Goal: Consume media (video, audio): Consume media (video, audio)

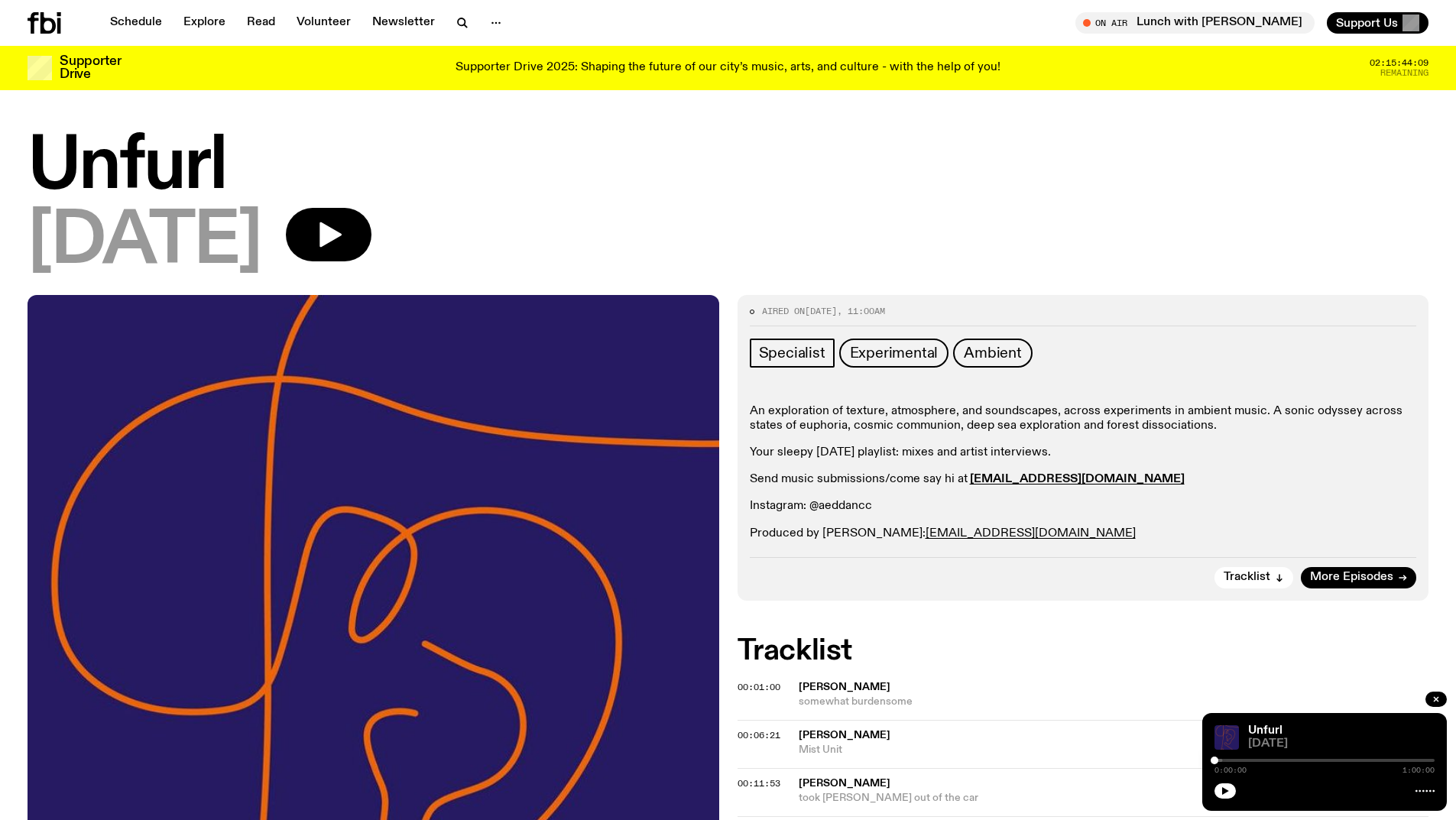
scroll to position [530, 0]
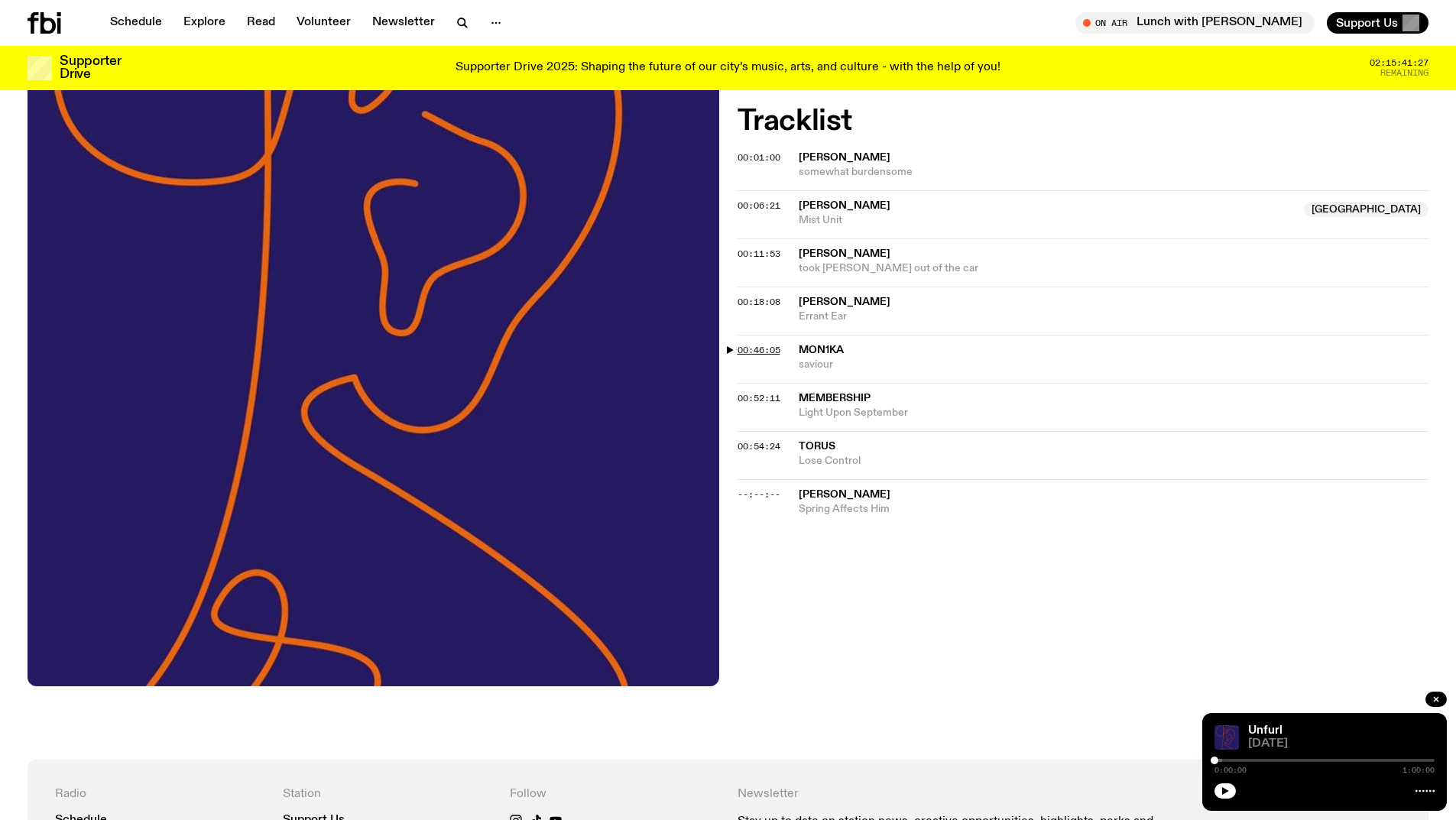
click at [754, 349] on span "00:46:05" at bounding box center [758, 349] width 42 height 12
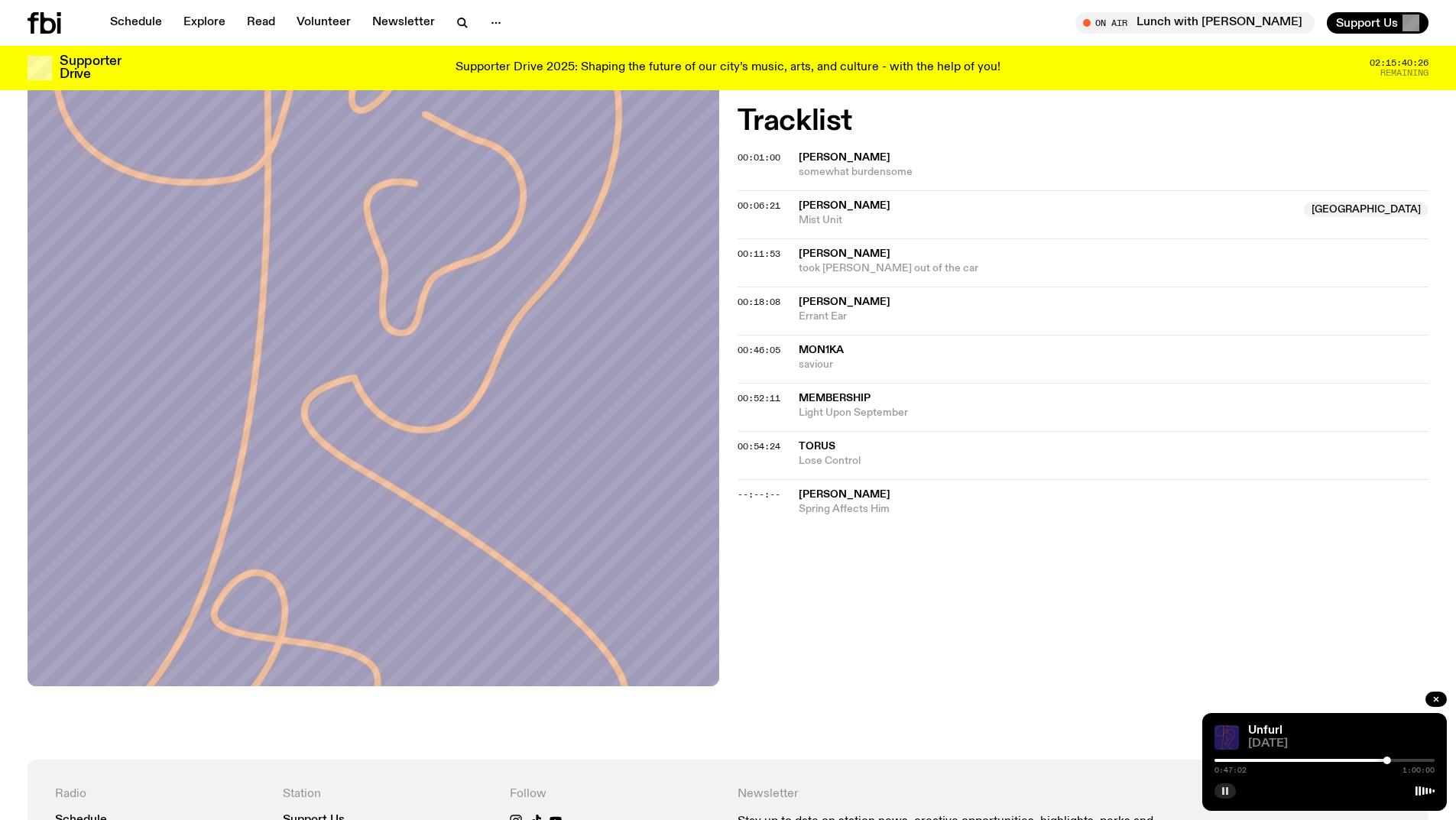
click at [1225, 792] on icon "button" at bounding box center [1225, 790] width 9 height 9
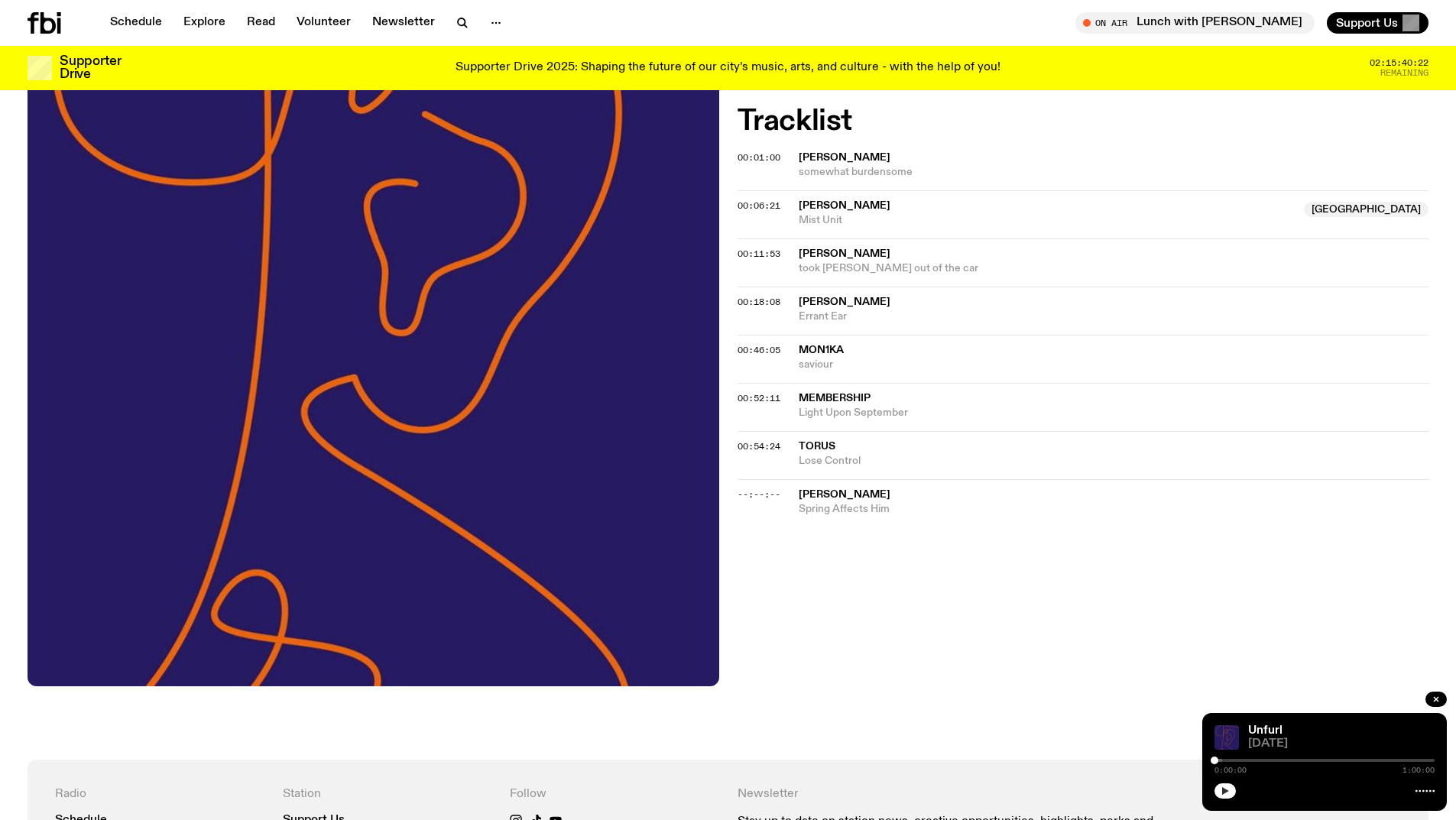
drag, startPoint x: 1386, startPoint y: 758, endPoint x: 1197, endPoint y: 757, distance: 189.0
click at [1197, 757] on div "Schedule Explore Read Volunteer Newsletter About Us Contact Champions of emergi…" at bounding box center [728, 423] width 1456 height 1907
click at [1229, 790] on icon "button" at bounding box center [1225, 790] width 9 height 9
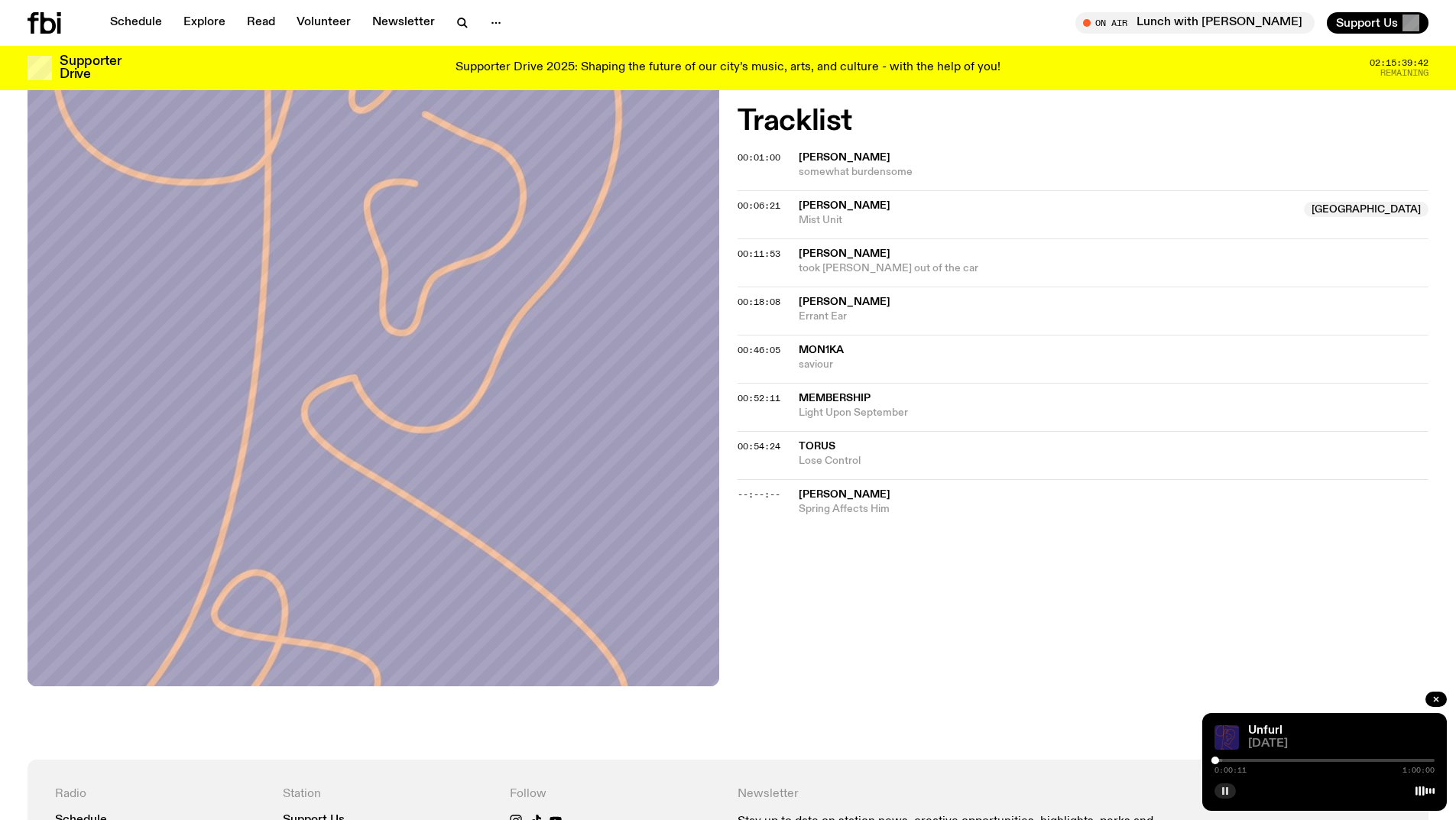
click at [1223, 794] on rect "button" at bounding box center [1223, 791] width 2 height 8
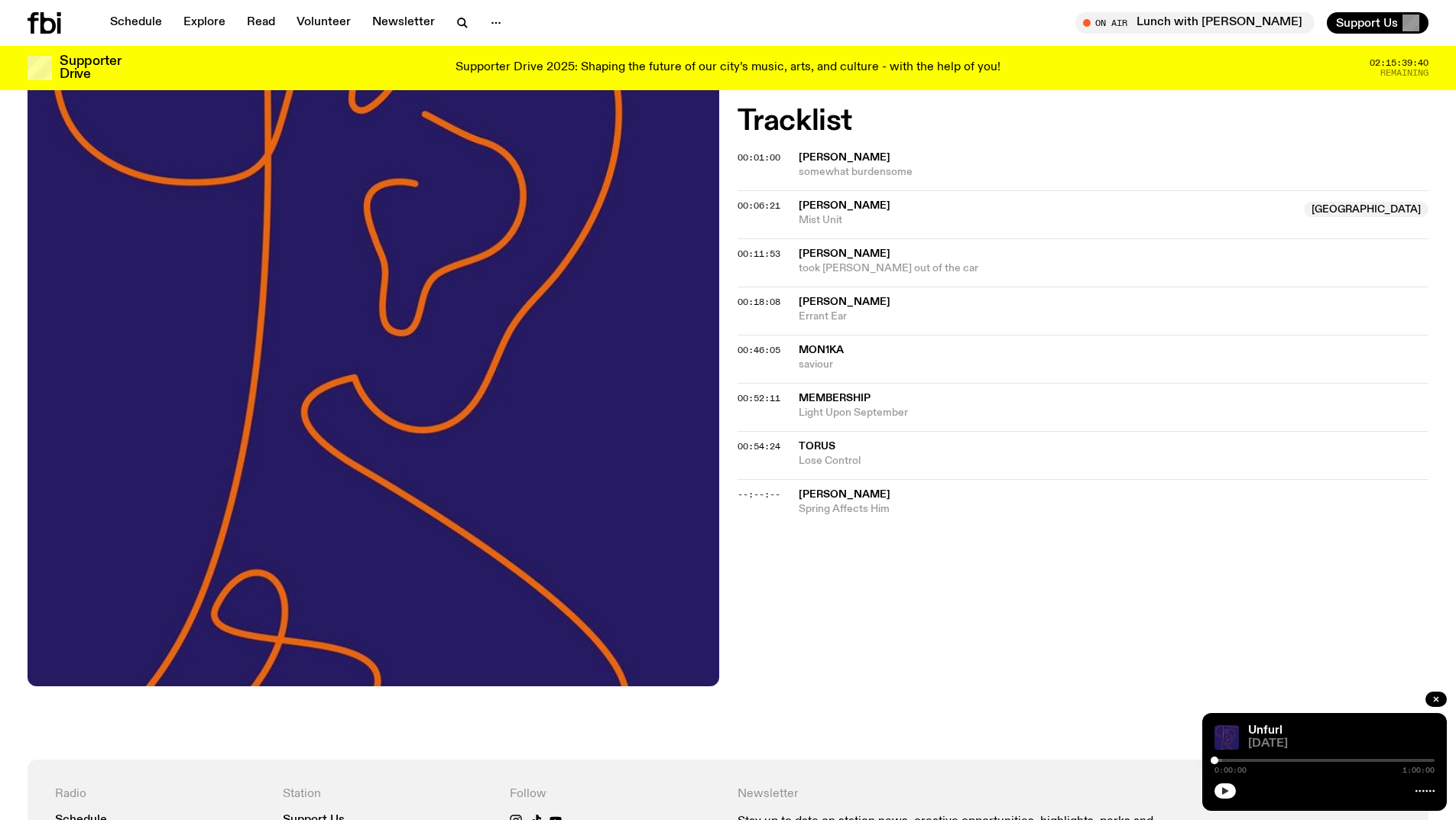
drag, startPoint x: 1216, startPoint y: 759, endPoint x: 1198, endPoint y: 759, distance: 18.0
click at [1198, 759] on div "Schedule Explore Read Volunteer Newsletter About Us Contact Champions of emergi…" at bounding box center [728, 423] width 1456 height 1907
click at [1222, 790] on icon "button" at bounding box center [1225, 790] width 9 height 9
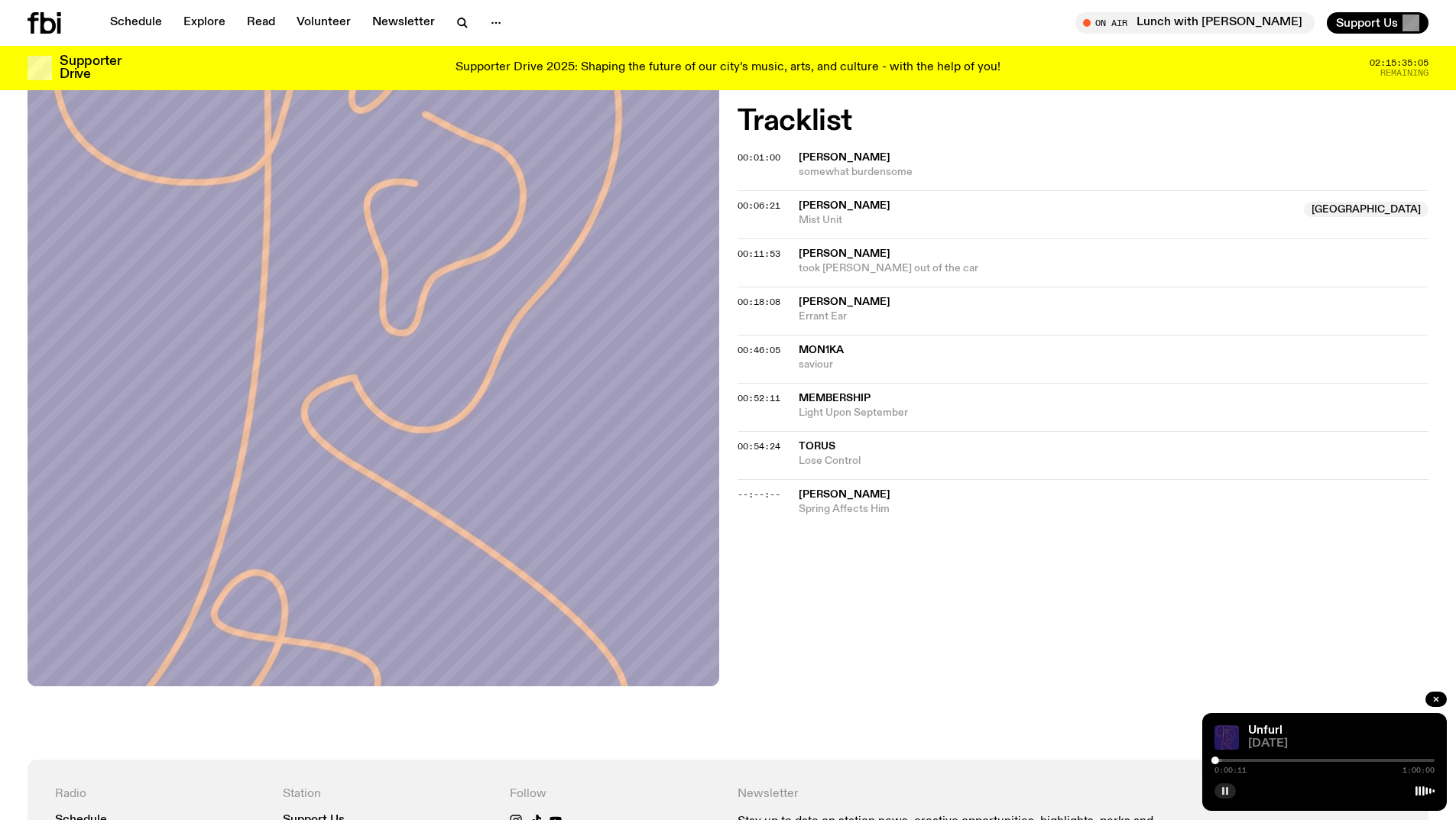
click at [1223, 787] on icon "button" at bounding box center [1225, 790] width 9 height 9
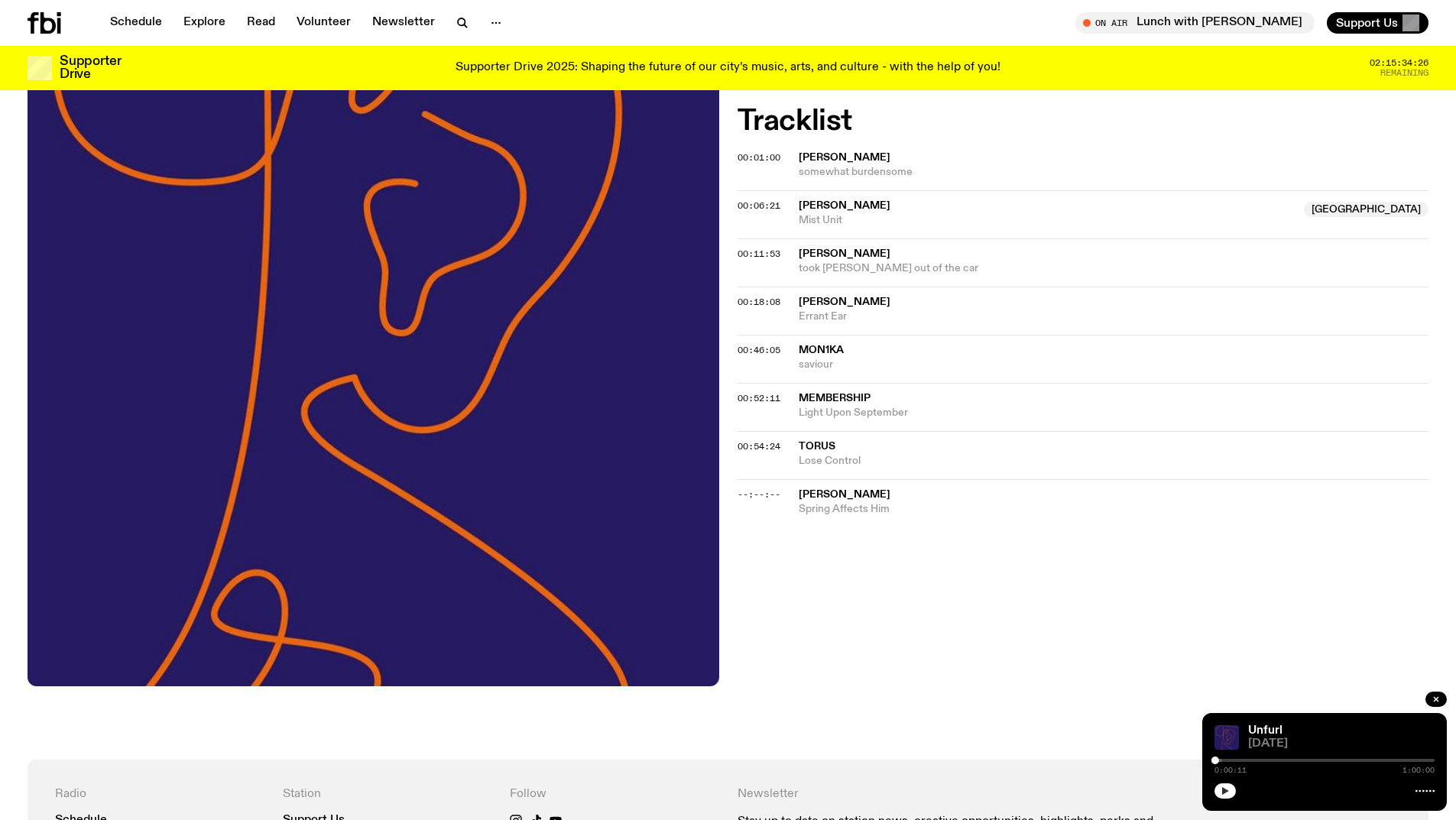
click at [1227, 790] on icon "button" at bounding box center [1225, 791] width 7 height 8
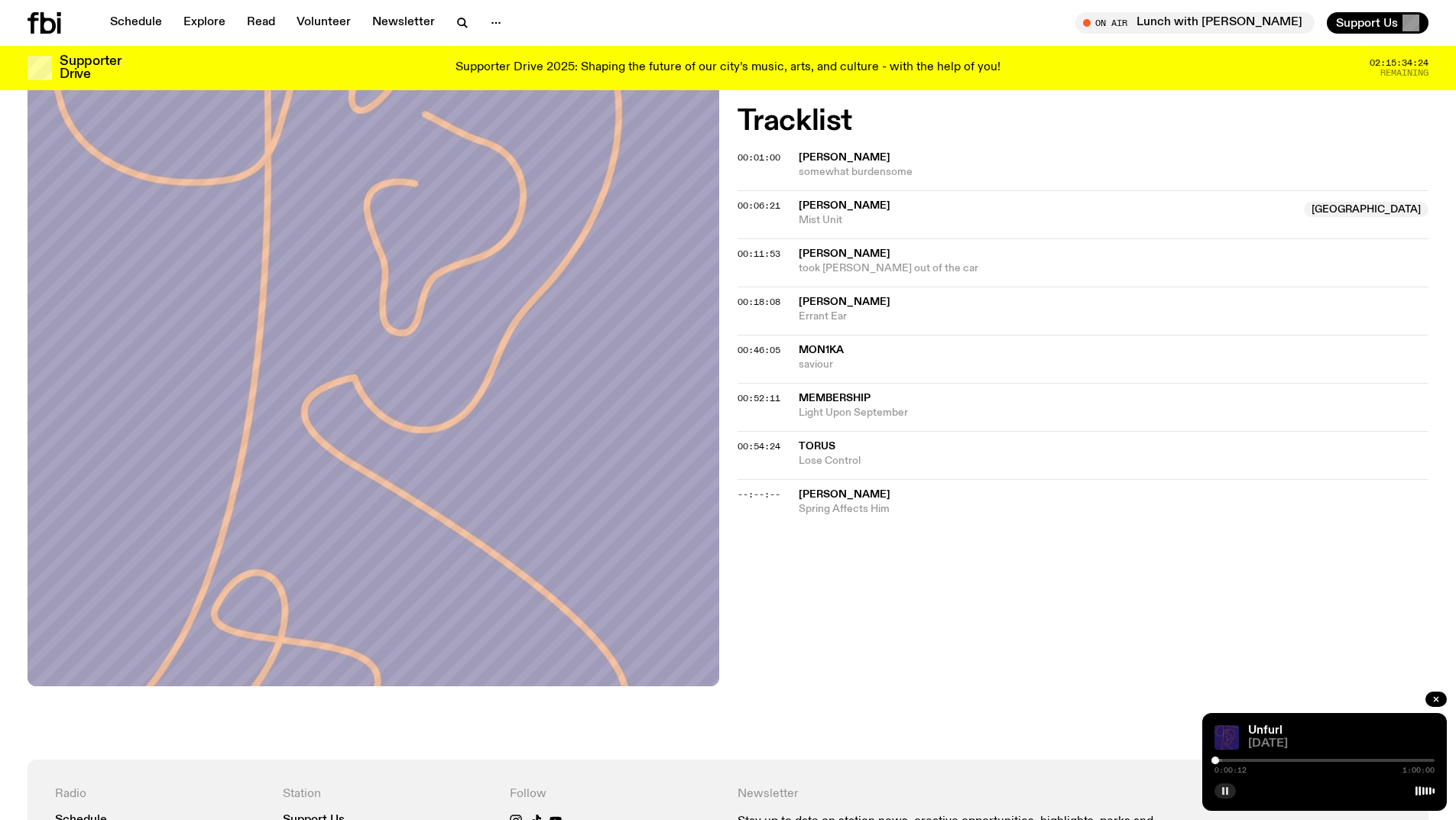
click at [1227, 790] on rect "button" at bounding box center [1227, 791] width 2 height 8
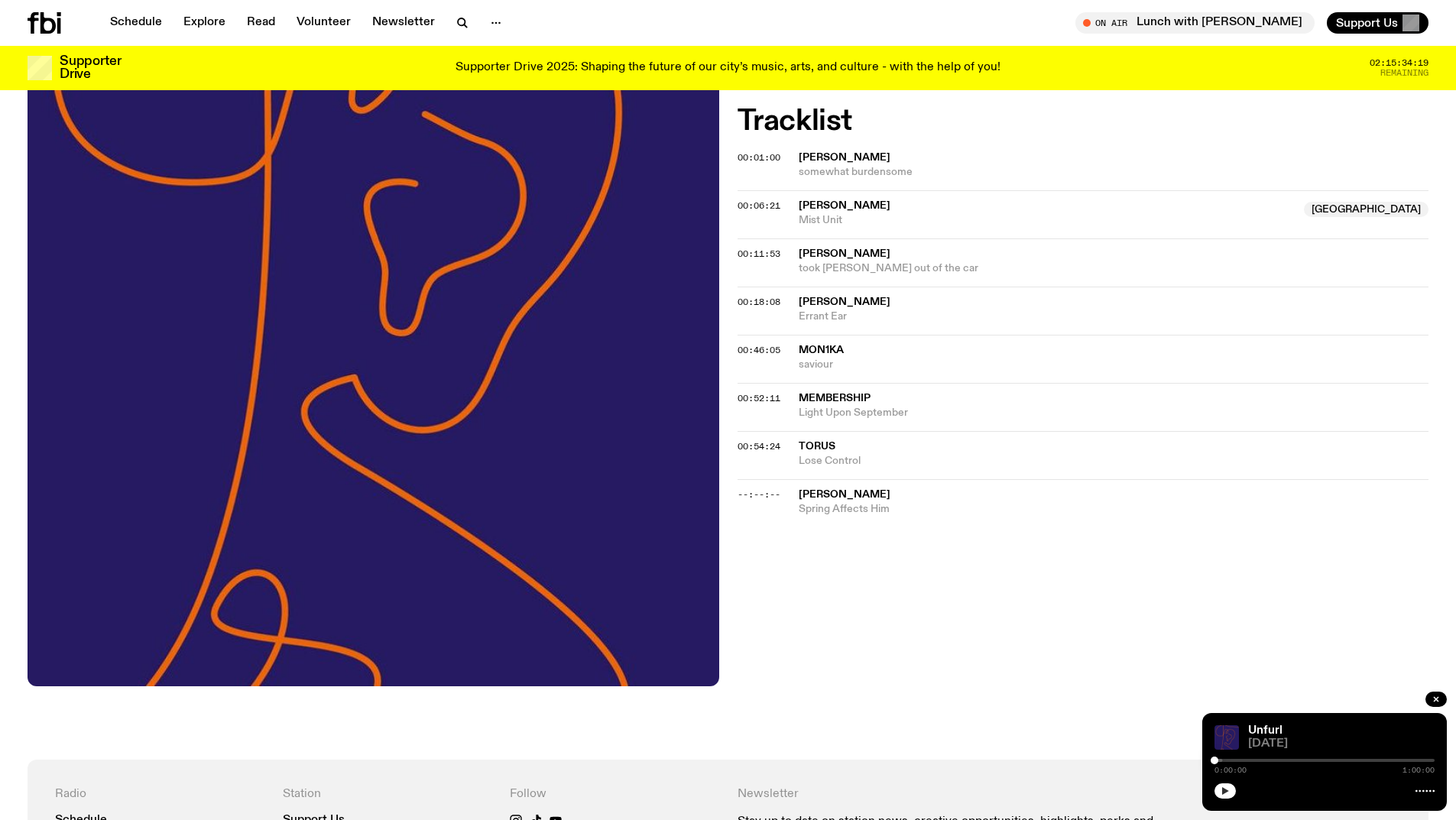
drag, startPoint x: 1216, startPoint y: 761, endPoint x: 1198, endPoint y: 760, distance: 18.0
click at [1198, 760] on div "Schedule Explore Read Volunteer Newsletter About Us Contact Champions of emergi…" at bounding box center [728, 423] width 1456 height 1907
click at [1229, 791] on icon "button" at bounding box center [1225, 790] width 9 height 9
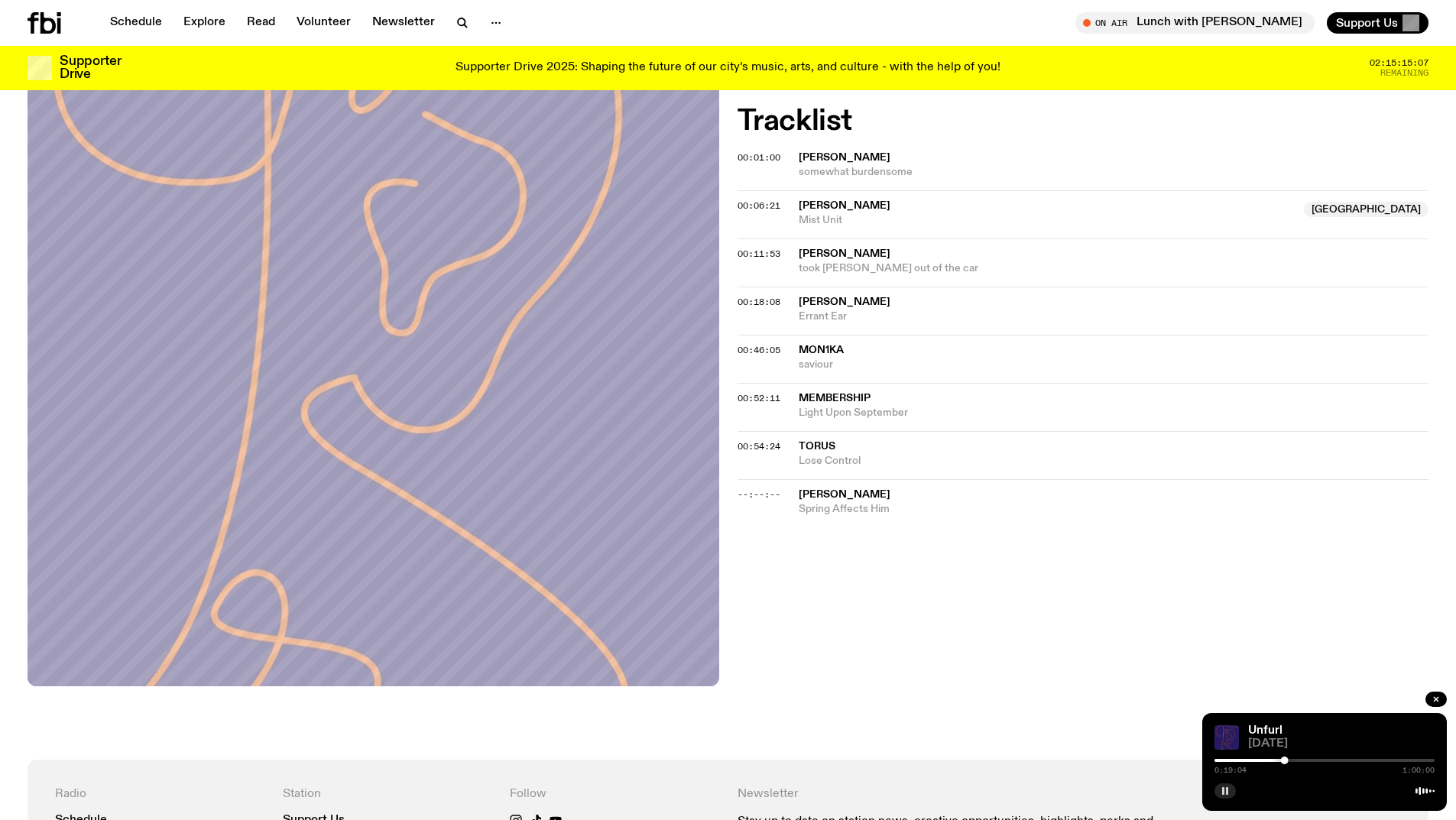
click at [1227, 796] on button "button" at bounding box center [1225, 790] width 22 height 15
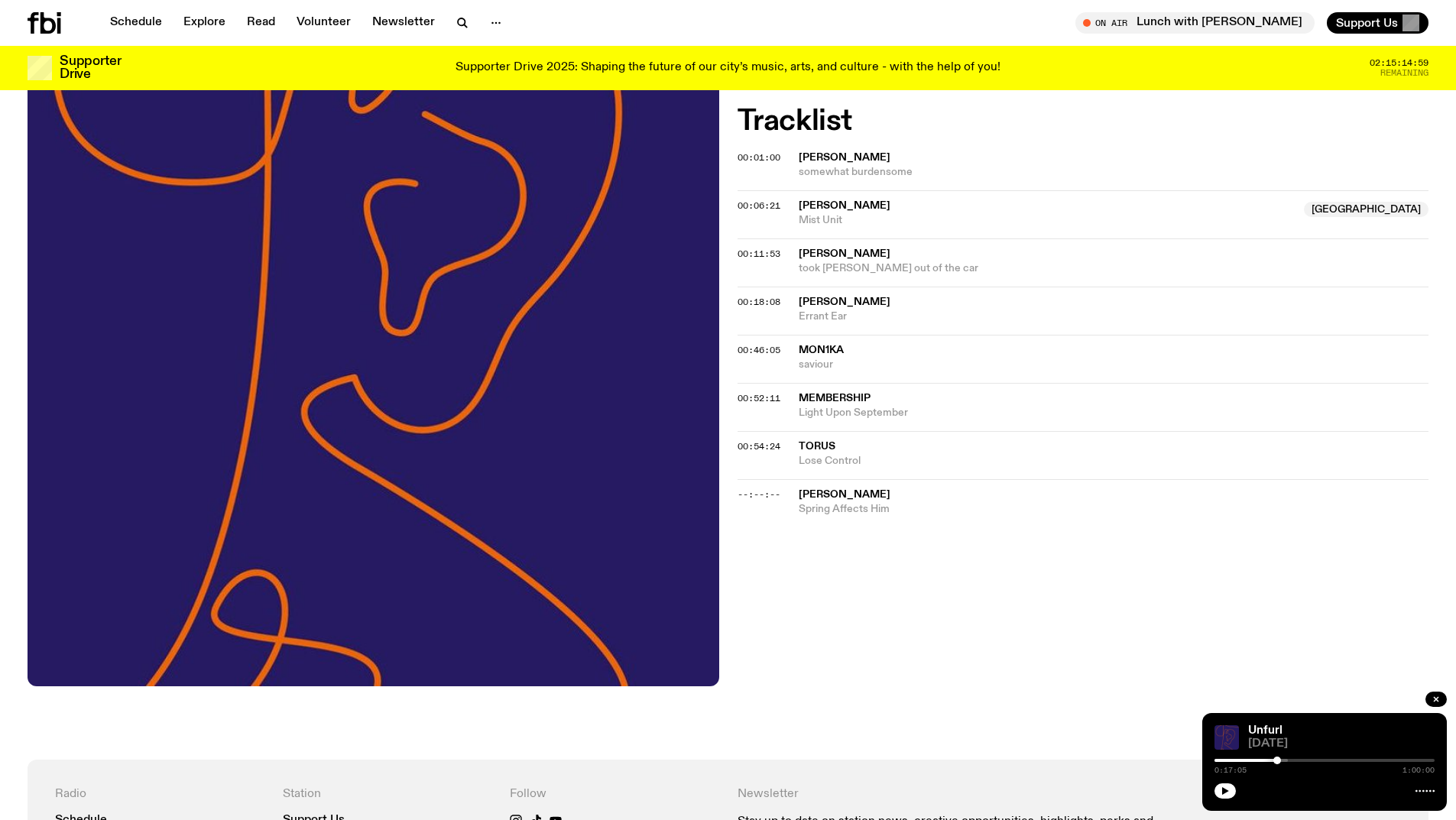
drag, startPoint x: 1287, startPoint y: 760, endPoint x: 1277, endPoint y: 760, distance: 10.0
click at [1277, 760] on div at bounding box center [1277, 761] width 8 height 8
click at [1284, 759] on div at bounding box center [1284, 761] width 8 height 8
click at [1228, 790] on icon "button" at bounding box center [1225, 790] width 9 height 9
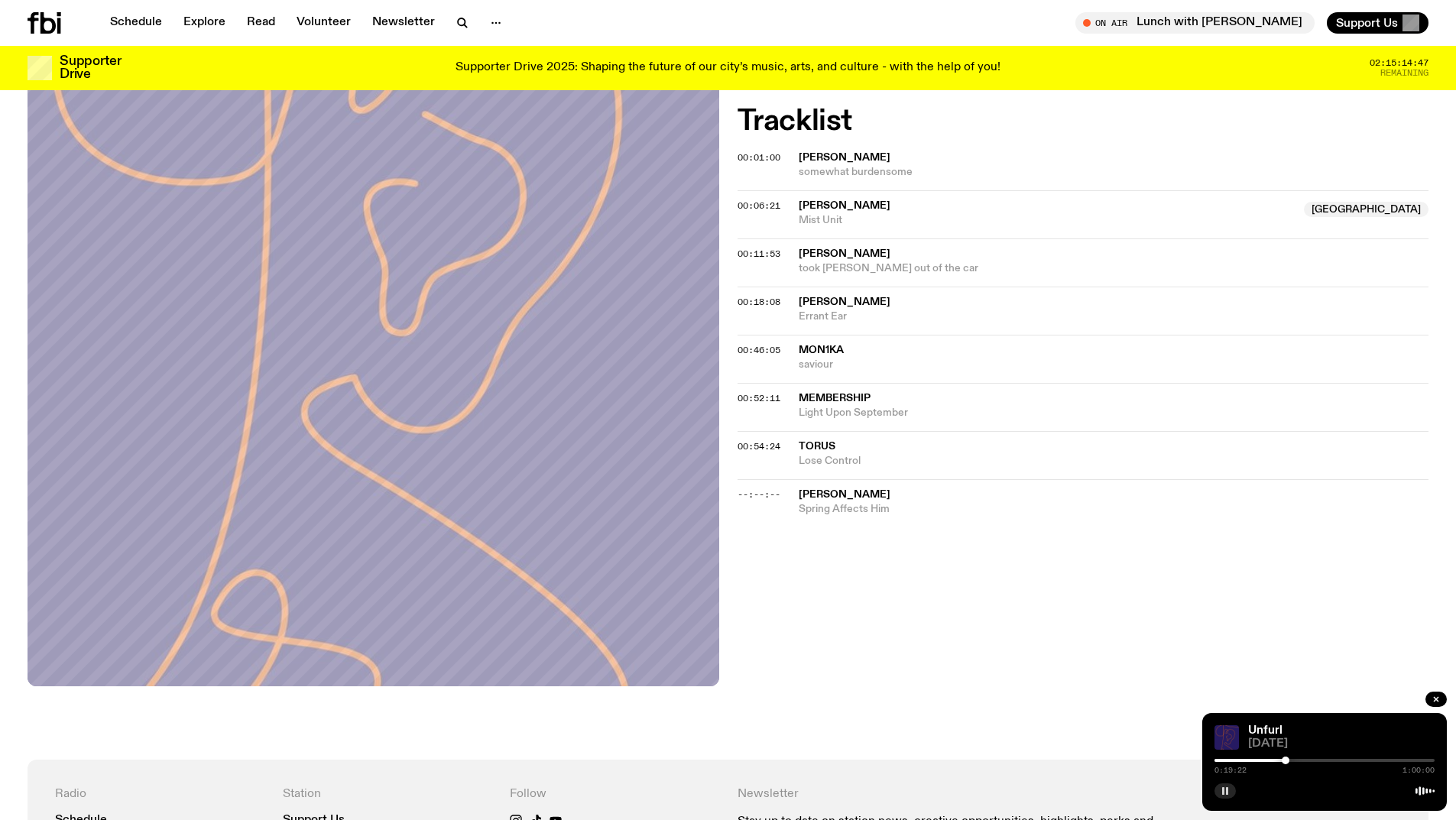
click at [1286, 760] on div at bounding box center [1286, 761] width 8 height 8
click at [1275, 760] on div at bounding box center [1175, 761] width 220 height 3
click at [1283, 760] on div at bounding box center [1178, 761] width 220 height 3
click at [1224, 790] on rect "button" at bounding box center [1223, 791] width 2 height 8
